Goal: Information Seeking & Learning: Learn about a topic

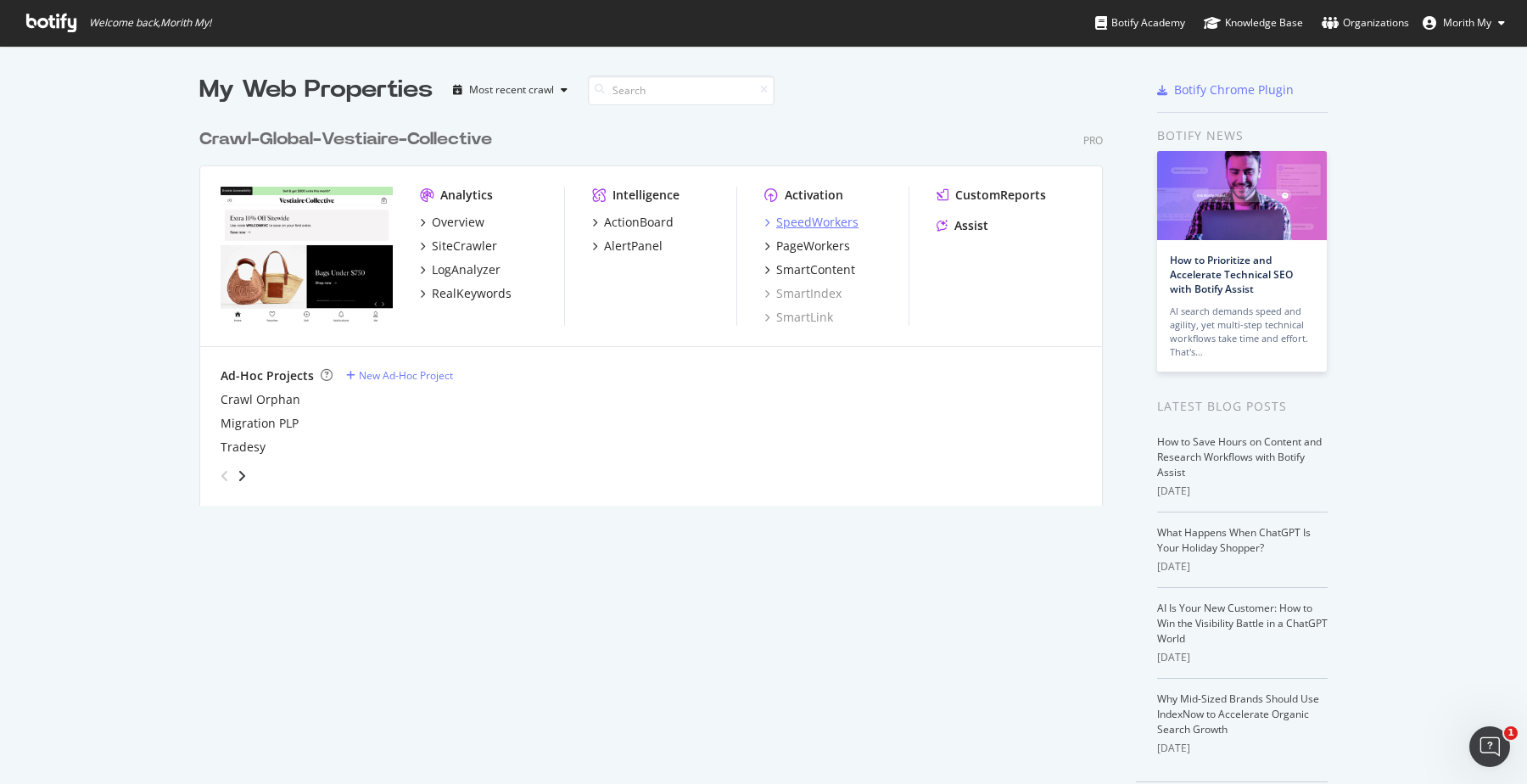
click at [819, 218] on div "SpeedWorkers" at bounding box center [817, 222] width 82 height 17
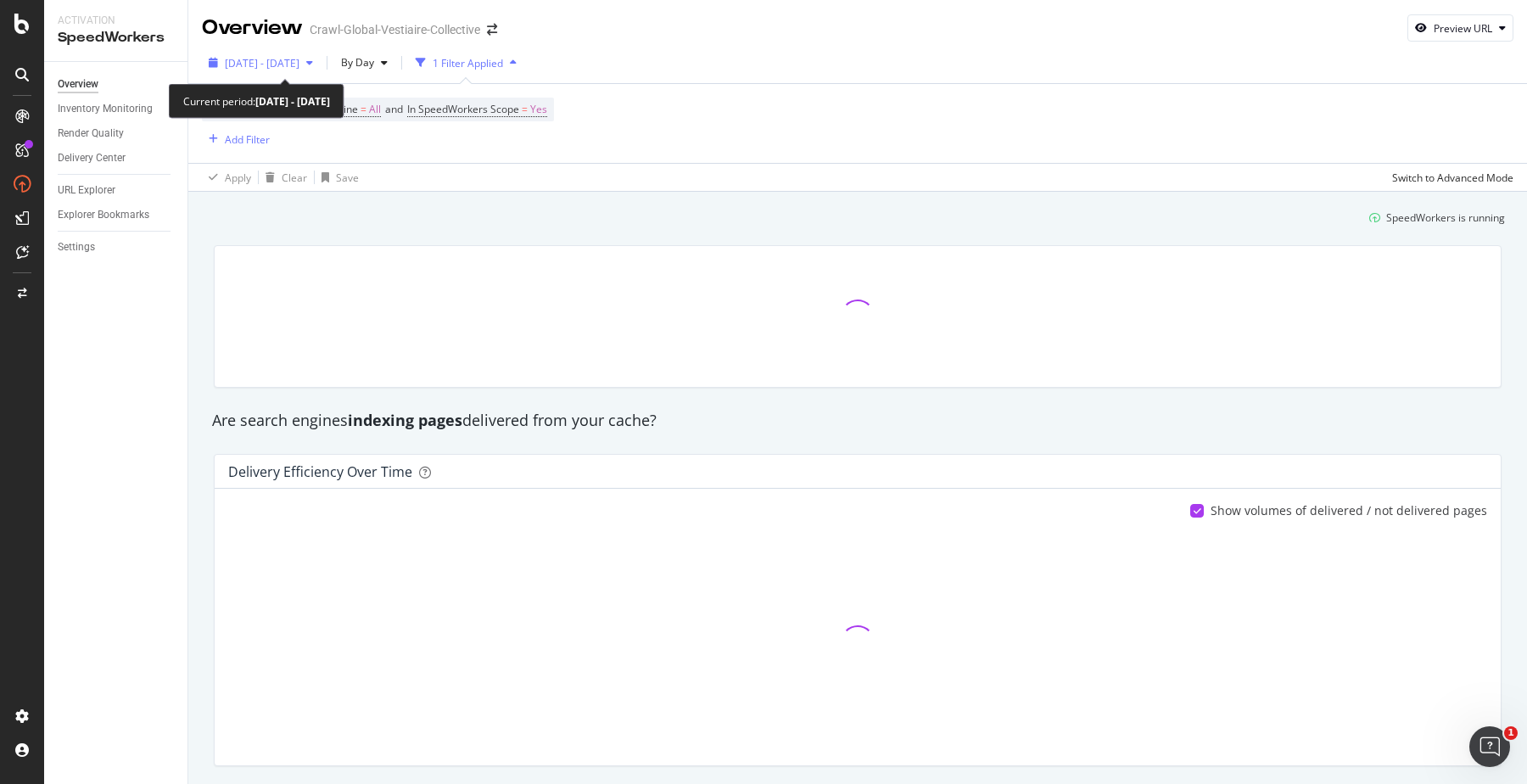
click at [300, 65] on span "[DATE] - [DATE]" at bounding box center [261, 63] width 74 height 15
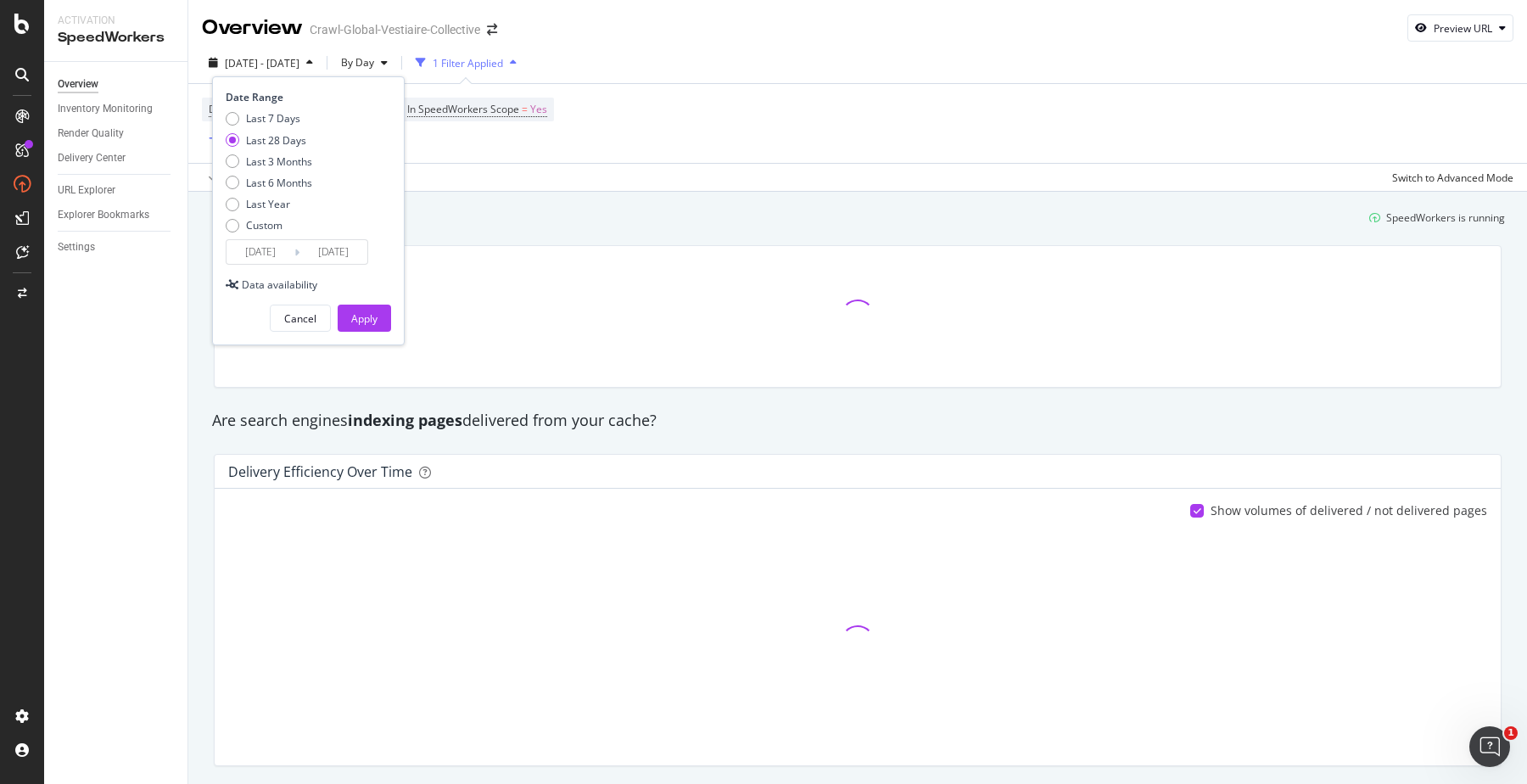
click at [293, 251] on input "[DATE]" at bounding box center [260, 251] width 68 height 24
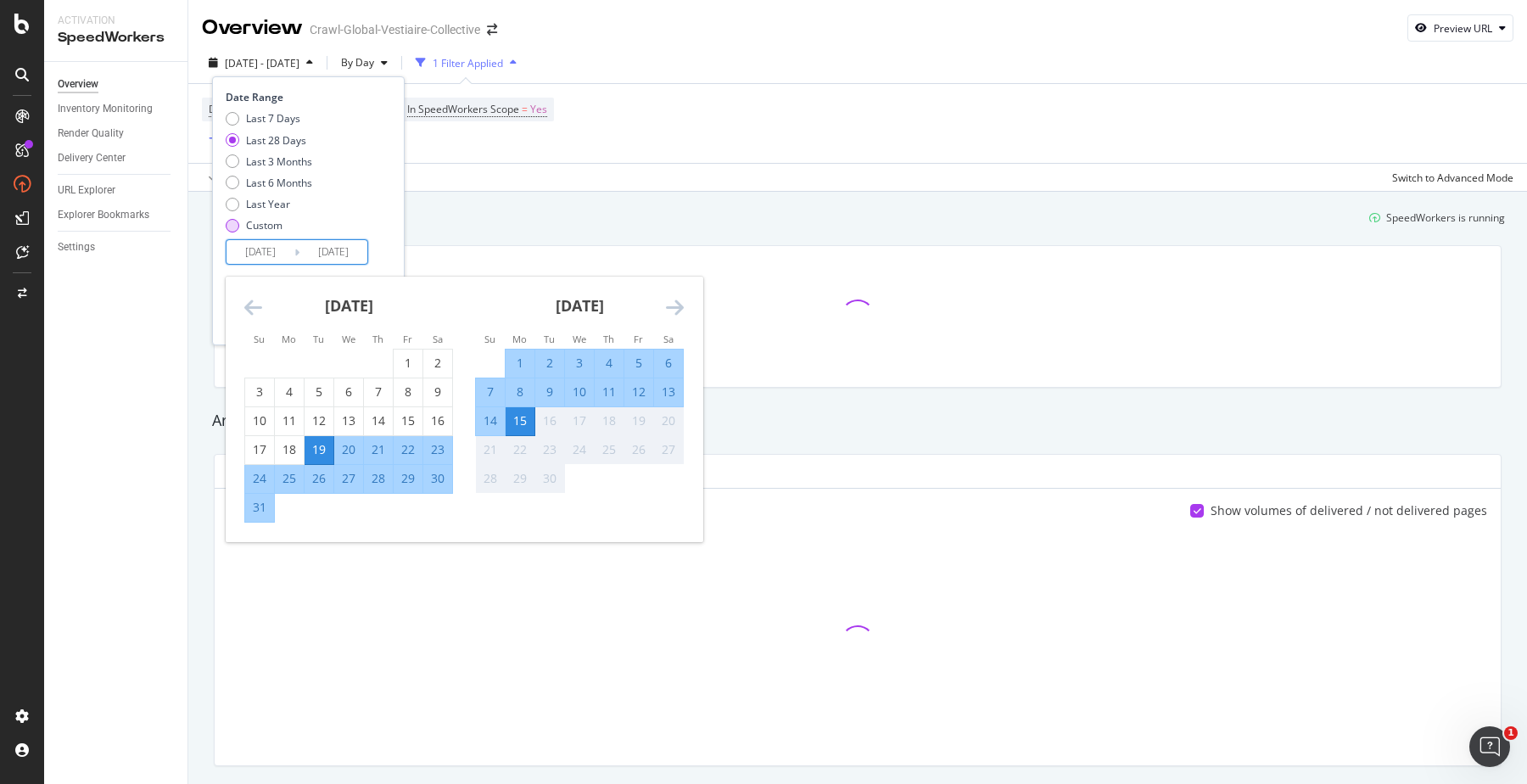
click at [268, 231] on div "Custom" at bounding box center [264, 224] width 37 height 15
click at [266, 247] on input "[DATE]" at bounding box center [260, 251] width 68 height 24
click at [550, 390] on div "9" at bounding box center [550, 392] width 29 height 17
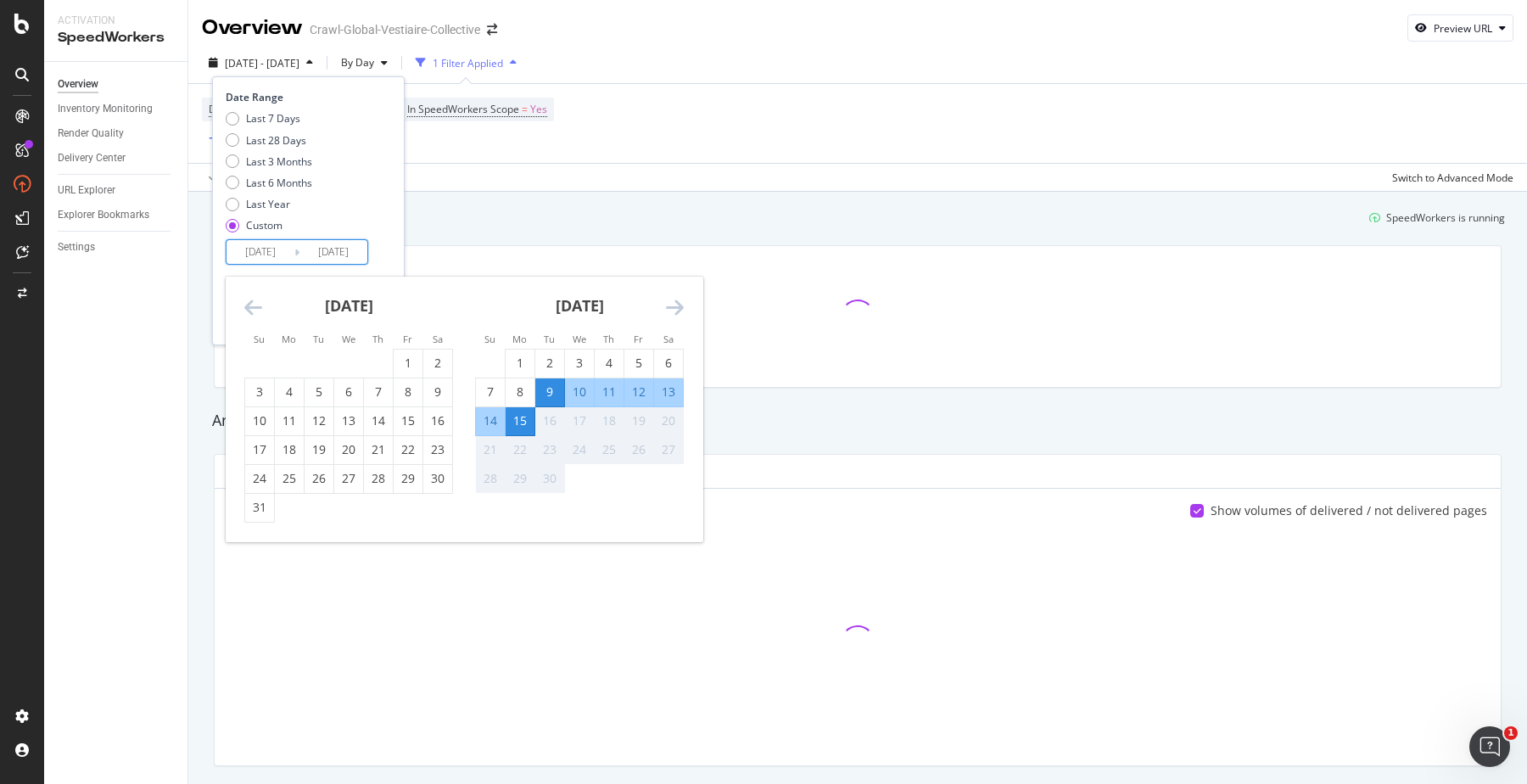
type input "[DATE]"
click at [557, 396] on div "9" at bounding box center [550, 392] width 29 height 17
type input "[DATE]"
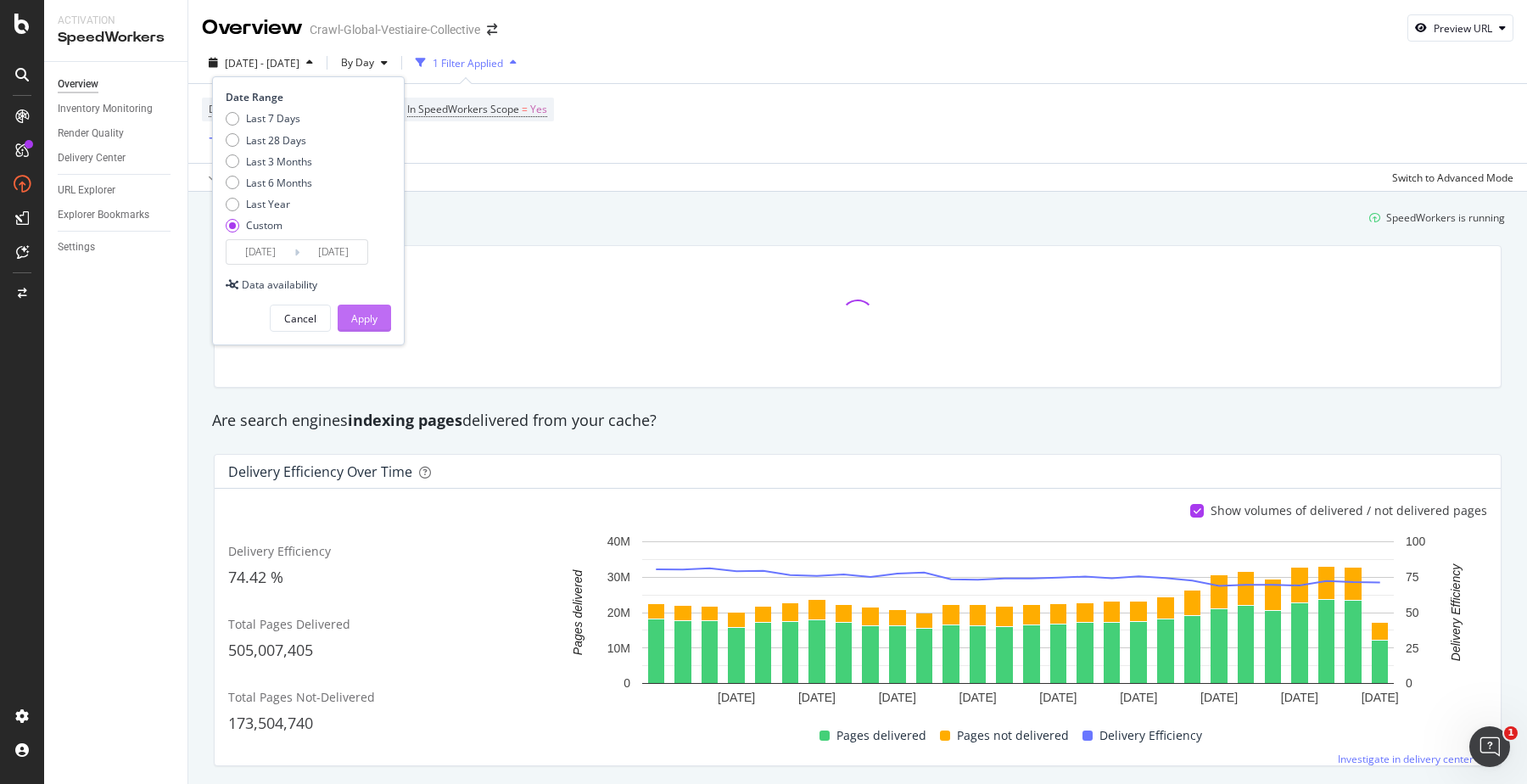
click at [376, 308] on div "Apply" at bounding box center [364, 318] width 26 height 25
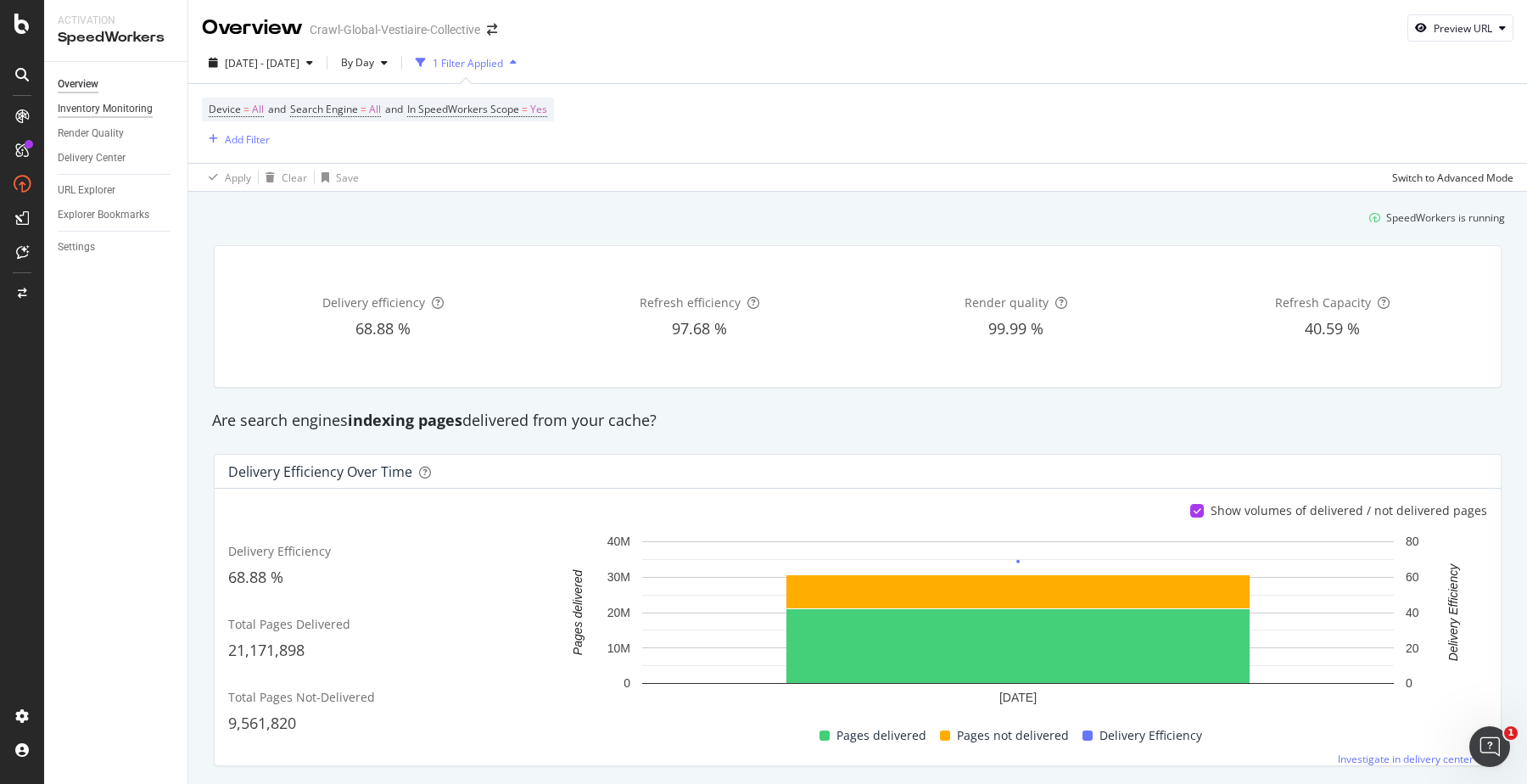
click at [116, 113] on div "Inventory Monitoring" at bounding box center [105, 109] width 95 height 17
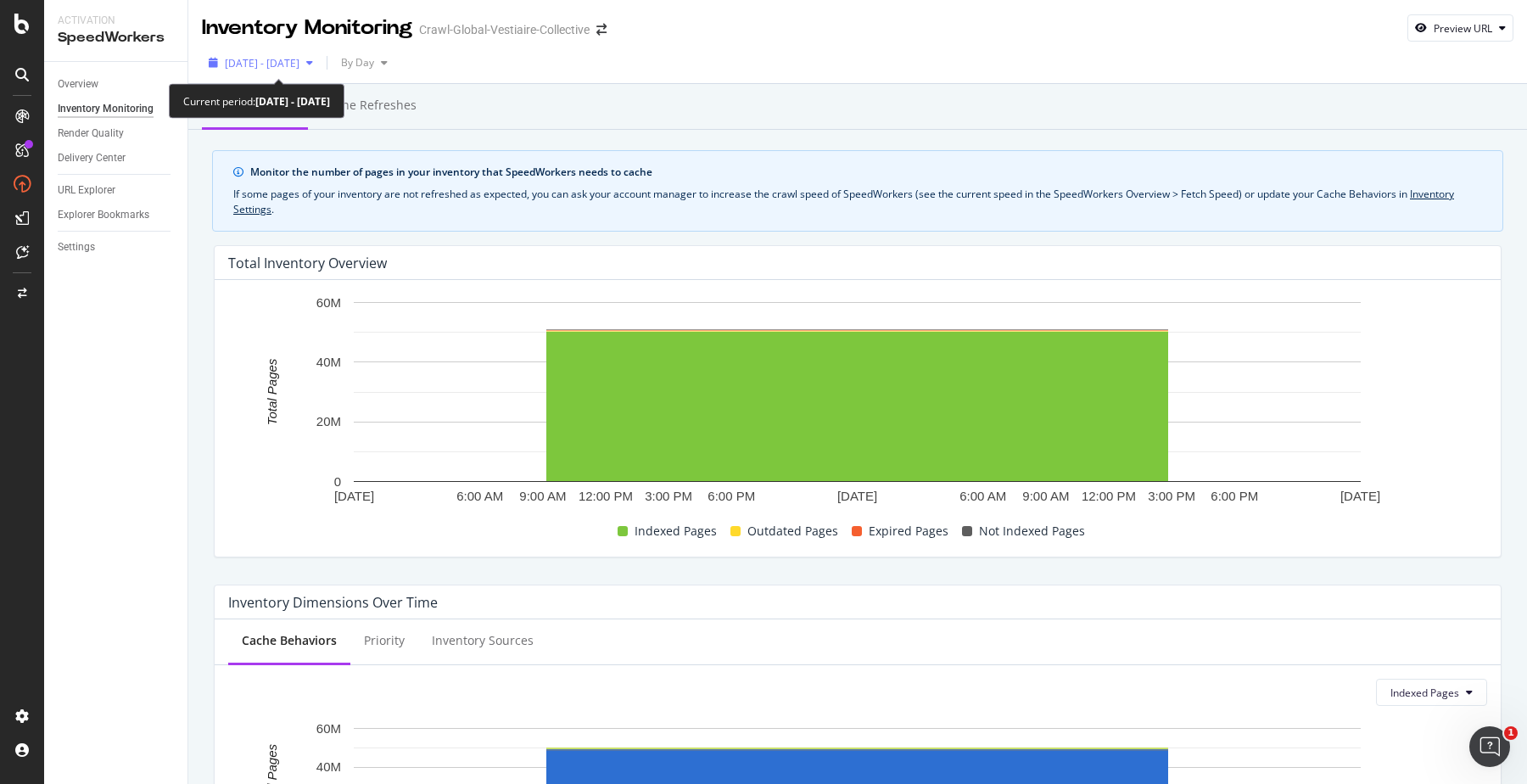
click at [300, 65] on span "[DATE] - [DATE]" at bounding box center [261, 63] width 74 height 15
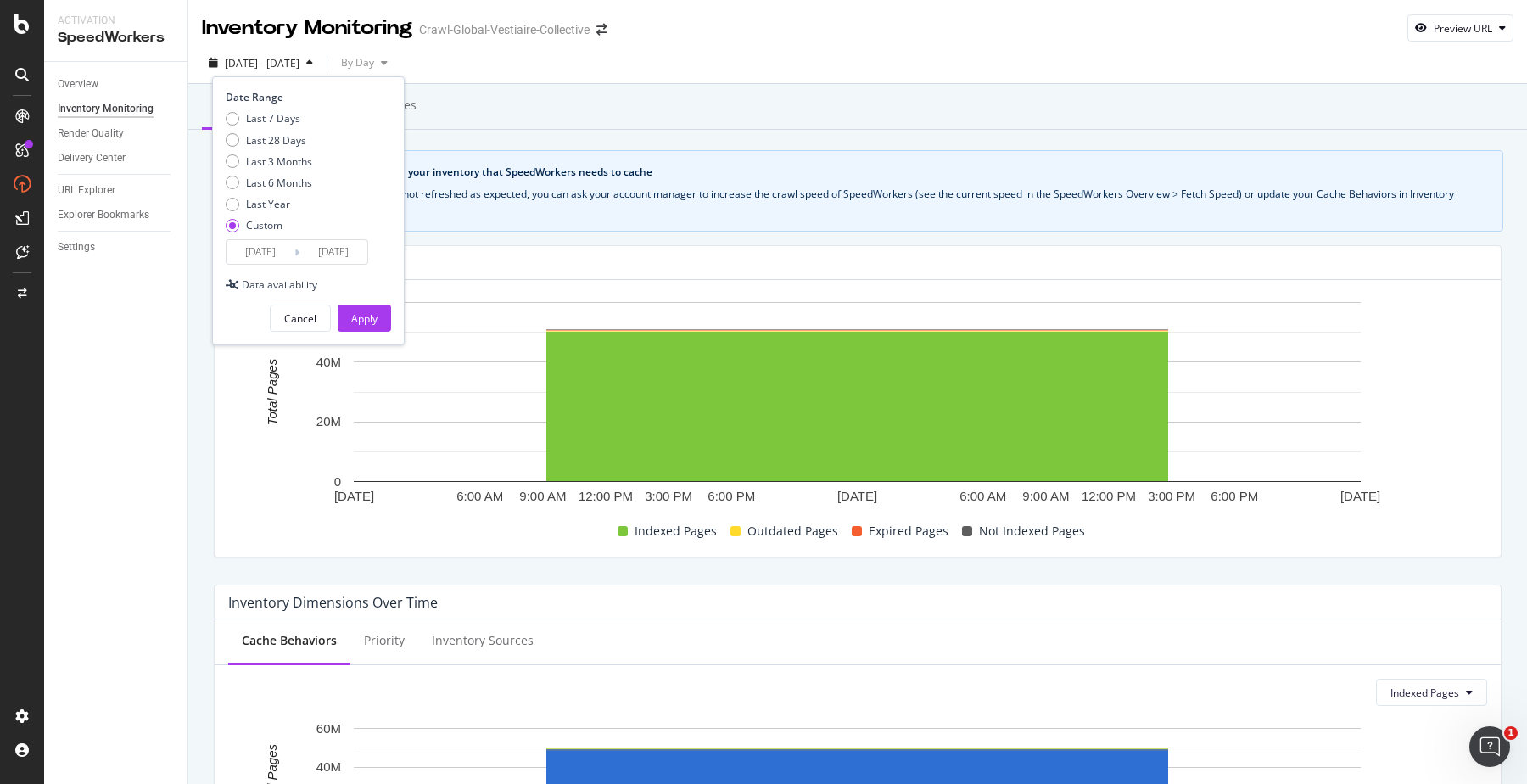
click at [455, 61] on div "[DATE] - [DATE] By Day Date Range Last 7 Days Last 28 Days Last 3 Months Last 6…" at bounding box center [858, 66] width 1338 height 34
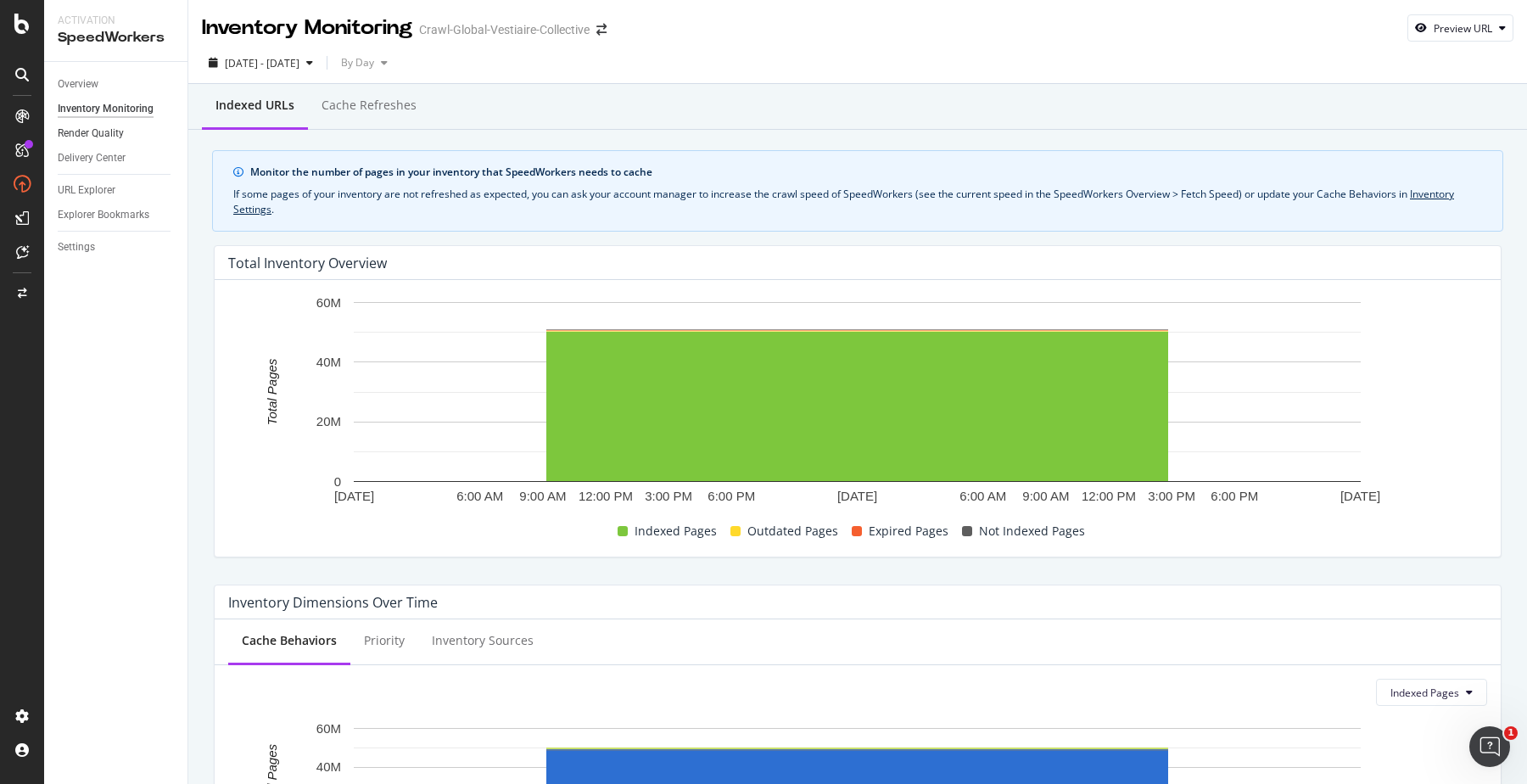
click at [126, 139] on link "Render Quality" at bounding box center [117, 133] width 118 height 17
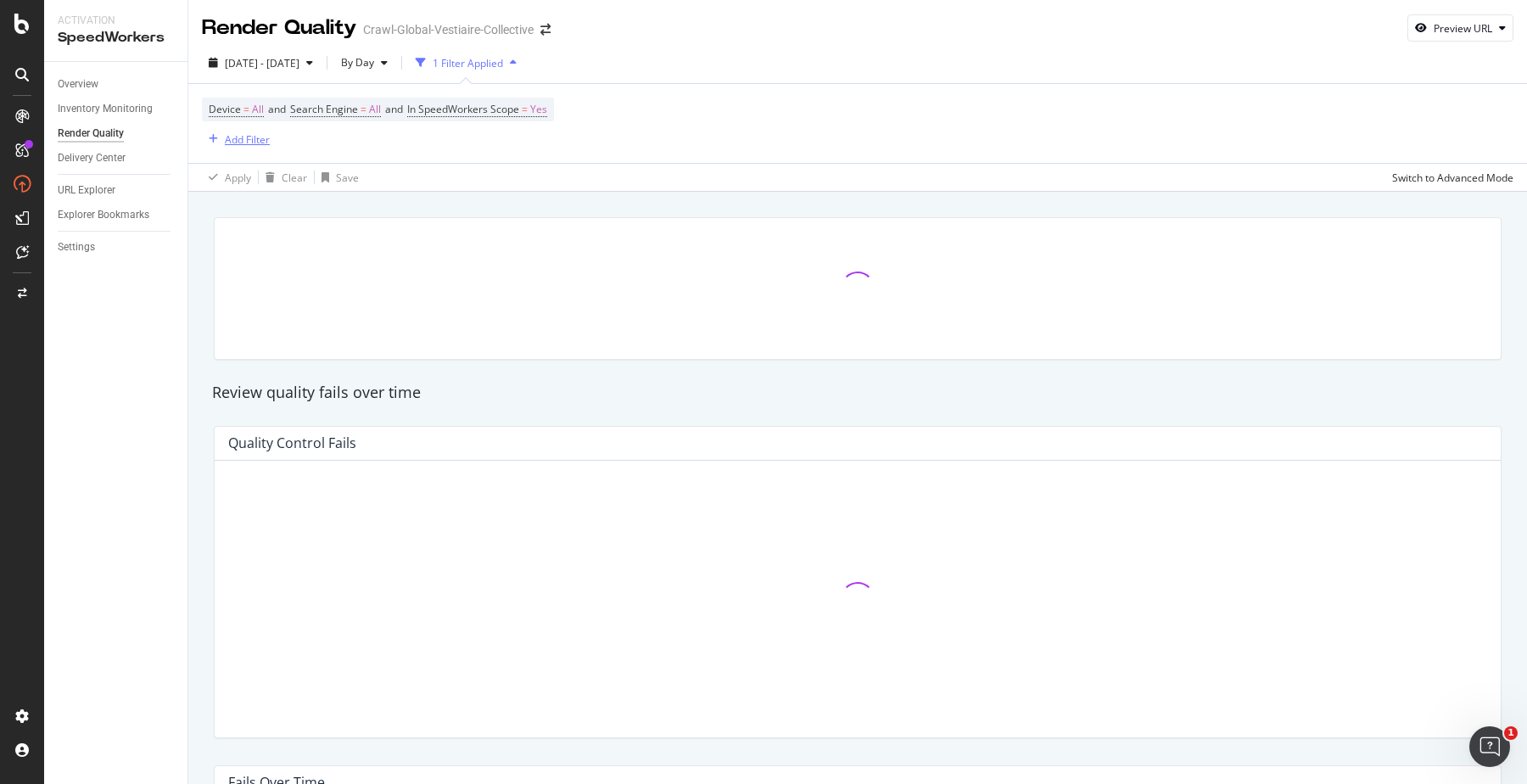
click at [263, 138] on div "Add Filter" at bounding box center [247, 139] width 44 height 15
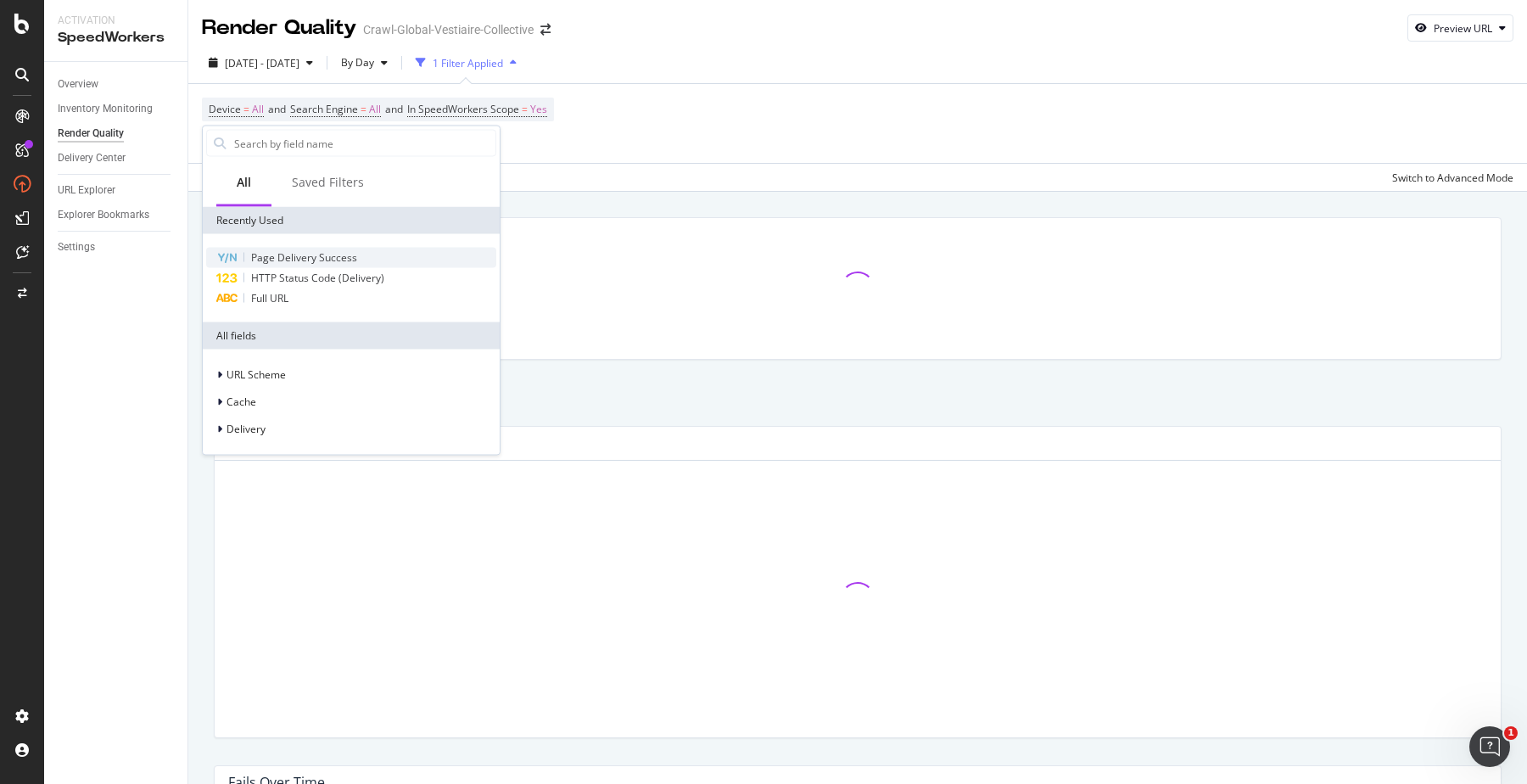
click at [323, 256] on span "Page Delivery Success" at bounding box center [305, 257] width 106 height 15
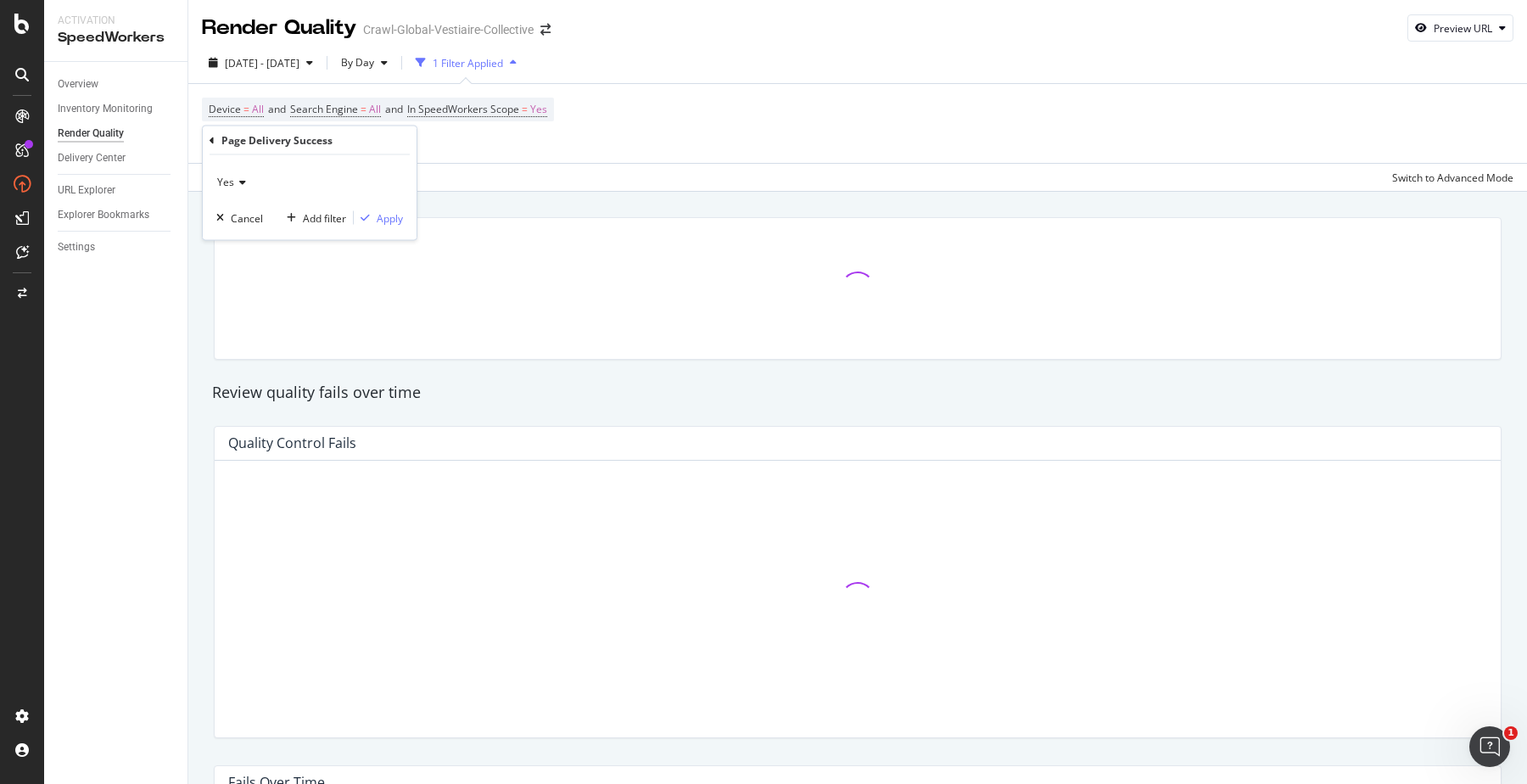
click at [249, 179] on div "Yes" at bounding box center [309, 183] width 187 height 27
click at [249, 237] on div "No" at bounding box center [311, 239] width 182 height 22
click at [385, 222] on div "Apply" at bounding box center [390, 218] width 26 height 15
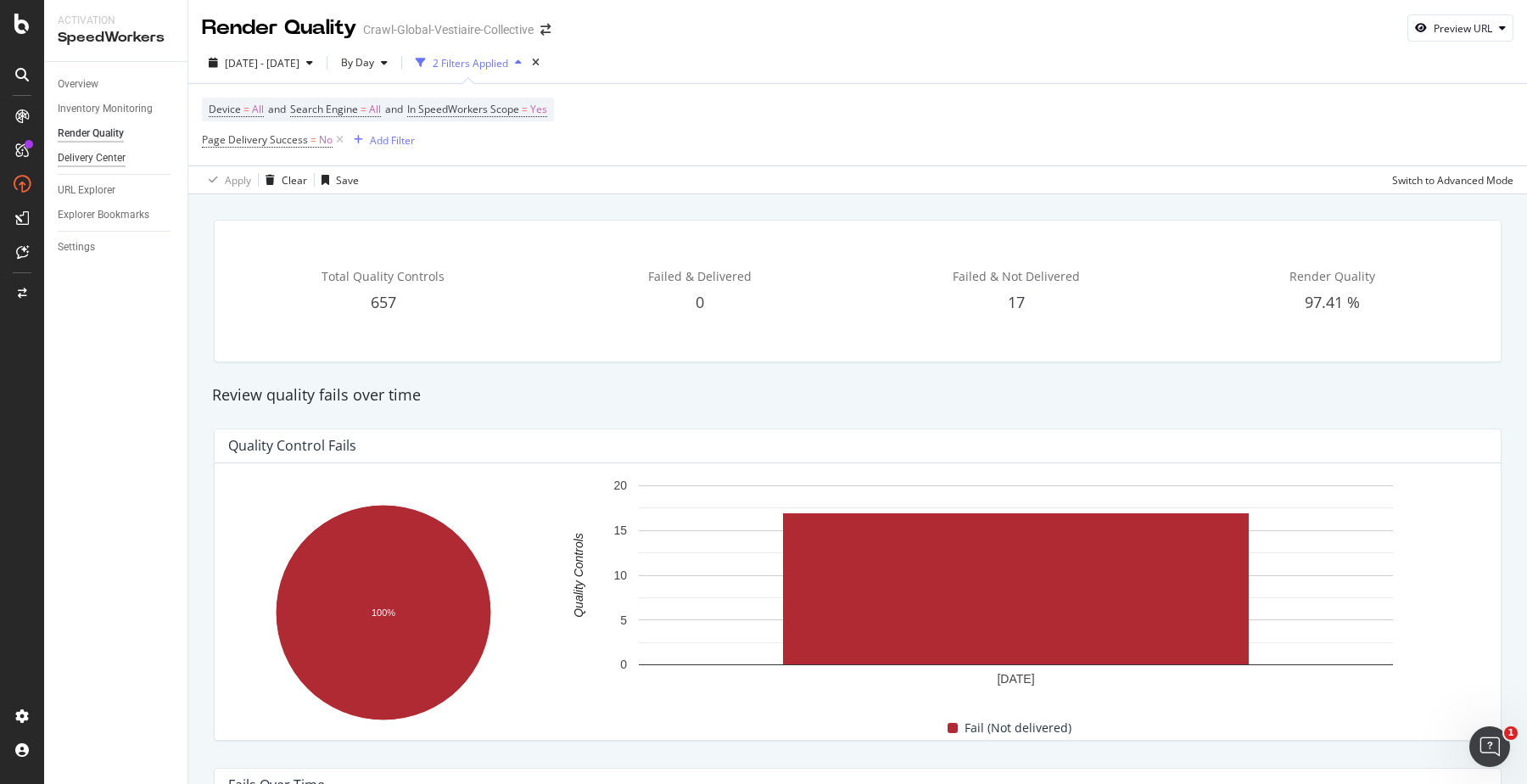
click at [111, 161] on div "Delivery Center" at bounding box center [92, 158] width 68 height 17
